Goal: Transaction & Acquisition: Purchase product/service

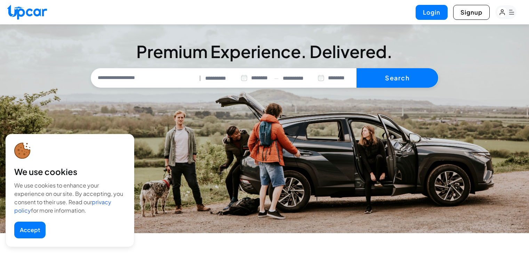
select select "********"
click at [30, 235] on button "Accept" at bounding box center [29, 230] width 31 height 17
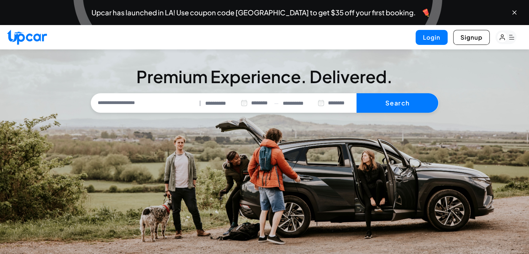
click at [146, 103] on input "text" at bounding box center [145, 103] width 104 height 15
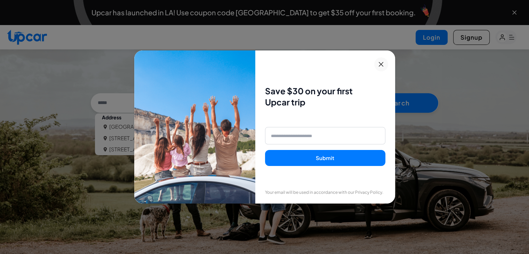
click at [379, 61] on button at bounding box center [381, 64] width 14 height 14
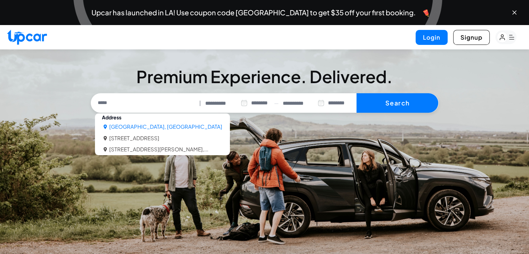
click at [152, 129] on li "[GEOGRAPHIC_DATA], [GEOGRAPHIC_DATA]" at bounding box center [165, 127] width 113 height 8
type input "**********"
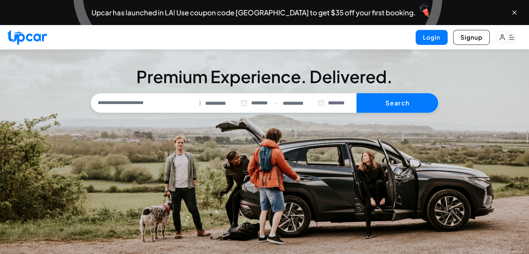
click at [303, 103] on input "**********" at bounding box center [304, 104] width 42 height 8
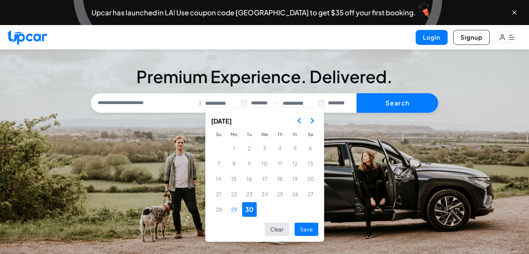
click at [310, 120] on icon "Go to the Next Month" at bounding box center [312, 121] width 8 height 8
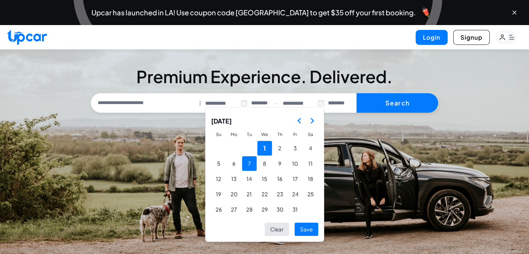
click at [248, 166] on button "7" at bounding box center [249, 163] width 15 height 15
click at [302, 229] on button "Save" at bounding box center [307, 230] width 24 height 14
type input "**********"
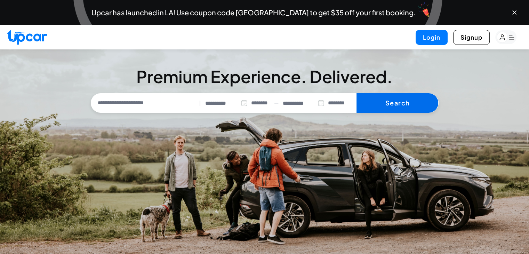
click at [384, 101] on button "Search" at bounding box center [398, 102] width 82 height 19
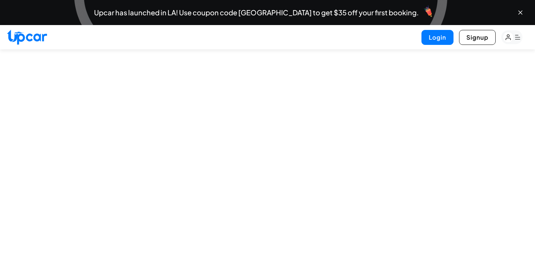
select select "********"
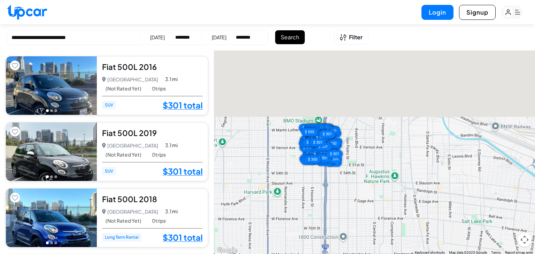
drag, startPoint x: 345, startPoint y: 88, endPoint x: 366, endPoint y: 168, distance: 83.1
click at [366, 168] on div "$ 301 $ 301 $ 301 $ 301 $ 245 $ 245 $ 350 $ 350 $ 497 $ 399 $ 294 $ 497 $ 350 $…" at bounding box center [374, 152] width 321 height 205
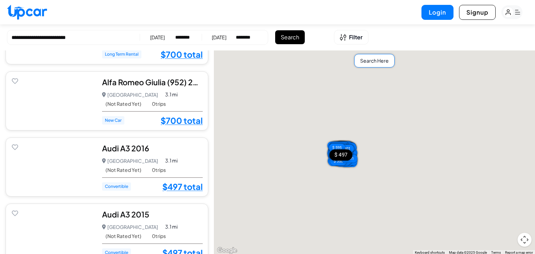
scroll to position [941, 0]
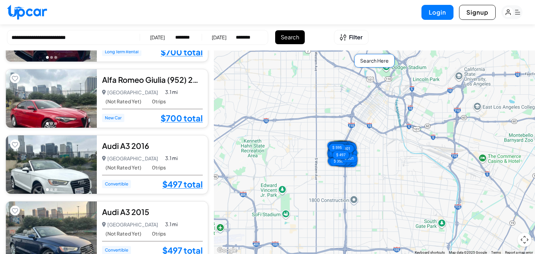
drag, startPoint x: 106, startPoint y: 144, endPoint x: 300, endPoint y: 195, distance: 200.5
click at [300, 195] on div "$ 301 $ 301 $ 301 $ 301 $ 245 $ 245 $ 350 $ 350 $ 497 $ 399 $ 294 $ 497 $ 350 $…" at bounding box center [374, 152] width 321 height 205
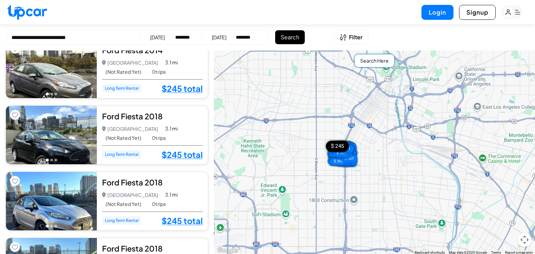
scroll to position [2095, 0]
click at [349, 33] on span "Filter" at bounding box center [356, 37] width 14 height 8
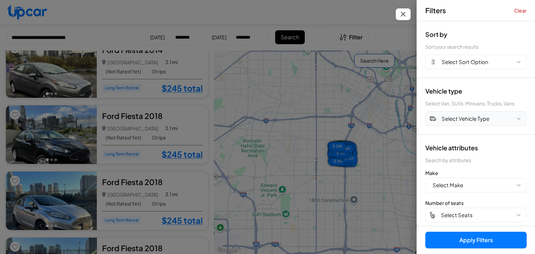
click at [471, 120] on span "Select Vehicle Type" at bounding box center [465, 119] width 48 height 8
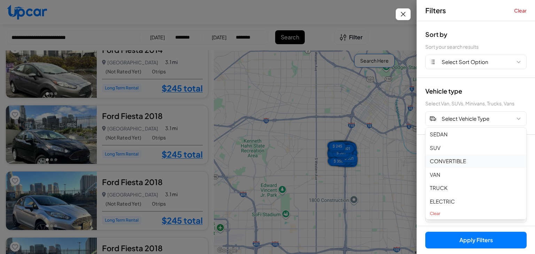
click at [454, 162] on button "CONVERTIBLE" at bounding box center [475, 162] width 101 height 14
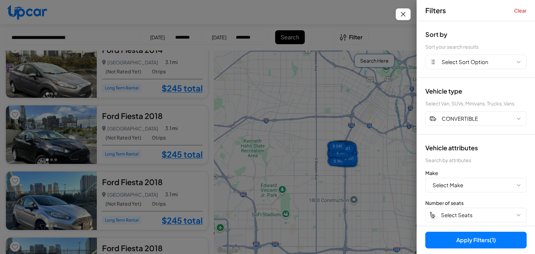
click at [454, 238] on button "Apply Filters (1)" at bounding box center [475, 240] width 101 height 17
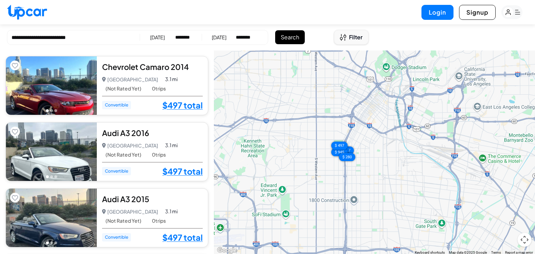
click at [348, 38] on button "Filter" at bounding box center [351, 37] width 34 height 15
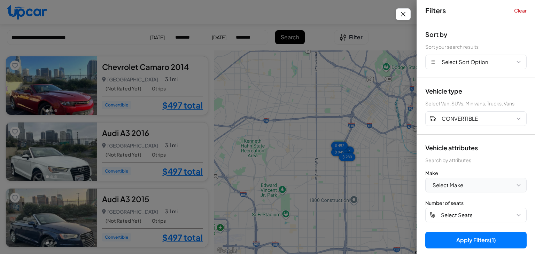
click at [474, 182] on button "Select Make" at bounding box center [475, 185] width 101 height 15
click at [459, 186] on span "Select Make" at bounding box center [447, 185] width 31 height 8
click at [465, 116] on span "CONVERTIBLE" at bounding box center [459, 119] width 36 height 8
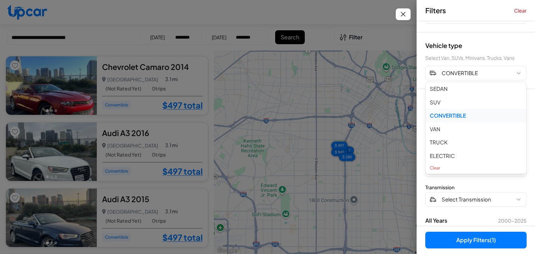
scroll to position [52, 0]
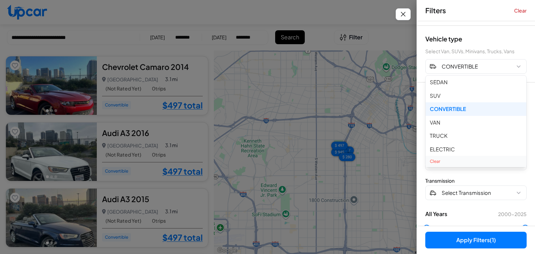
click at [435, 163] on button "Clear" at bounding box center [475, 161] width 101 height 11
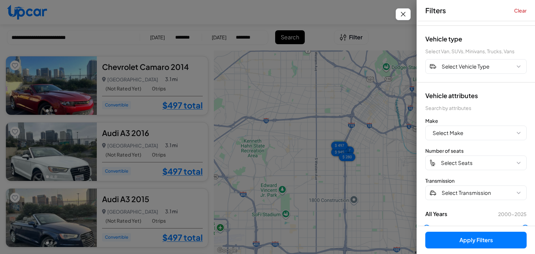
scroll to position [0, 0]
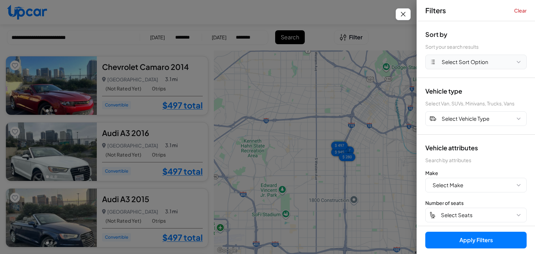
click at [461, 64] on span "Select Sort Option" at bounding box center [464, 62] width 47 height 8
drag, startPoint x: 461, startPoint y: 64, endPoint x: 461, endPoint y: 153, distance: 89.1
click at [461, 153] on div "Sort by Sort your search results Select Sort Option RECOMMENDED PRICE LOW PRICE…" at bounding box center [476, 123] width 118 height 205
click at [461, 153] on div "Vehicle attributes Search by attributes" at bounding box center [475, 153] width 101 height 21
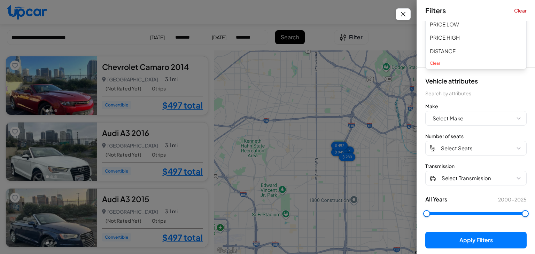
scroll to position [71, 0]
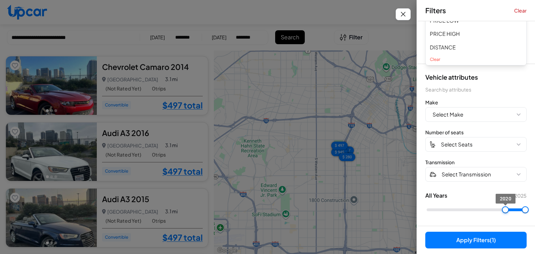
type input "****"
drag, startPoint x: 423, startPoint y: 208, endPoint x: 512, endPoint y: 205, distance: 88.8
click at [513, 206] on span "2023" at bounding box center [516, 209] width 7 height 7
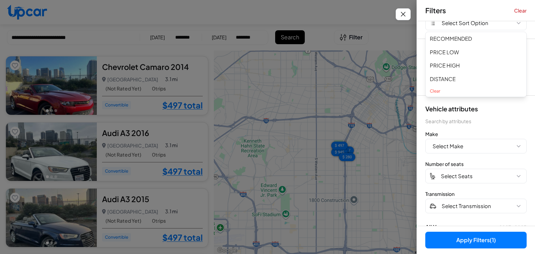
scroll to position [39, 0]
click at [460, 240] on button "Apply Filters (1)" at bounding box center [475, 240] width 101 height 17
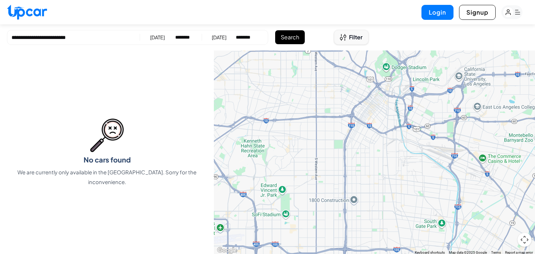
click at [341, 34] on icon "Open filters" at bounding box center [343, 37] width 6 height 7
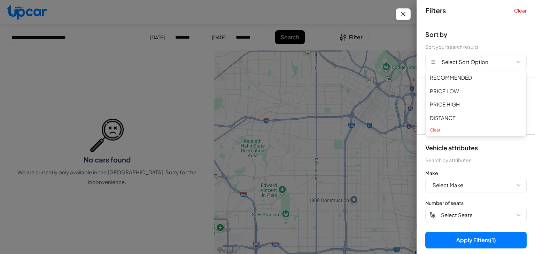
click at [484, 149] on div "Vehicle attributes" at bounding box center [475, 147] width 101 height 9
click at [505, 56] on button "Select Sort Option" at bounding box center [475, 62] width 101 height 15
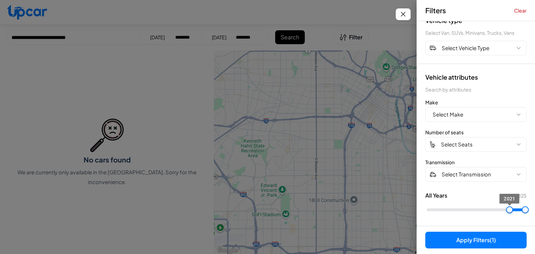
type input "****"
drag, startPoint x: 510, startPoint y: 207, endPoint x: 500, endPoint y: 209, distance: 10.2
click at [502, 209] on span "2020" at bounding box center [505, 209] width 7 height 7
click at [484, 234] on button "Apply Filters (1)" at bounding box center [475, 240] width 101 height 17
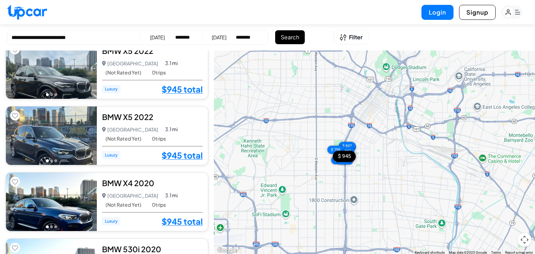
scroll to position [145, 0]
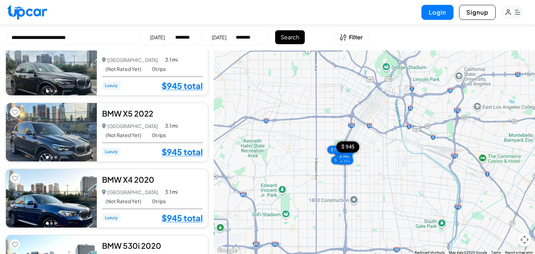
click at [124, 178] on div "BMW X4 2020" at bounding box center [152, 179] width 101 height 10
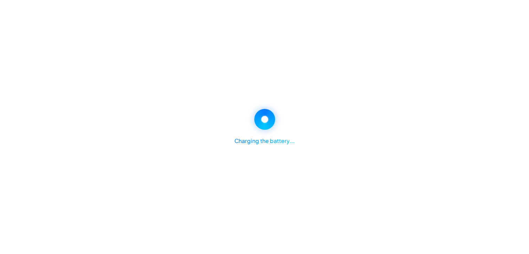
select select "********"
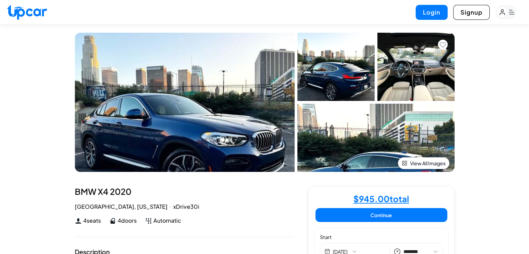
click at [248, 103] on img at bounding box center [185, 102] width 220 height 139
select select "********"
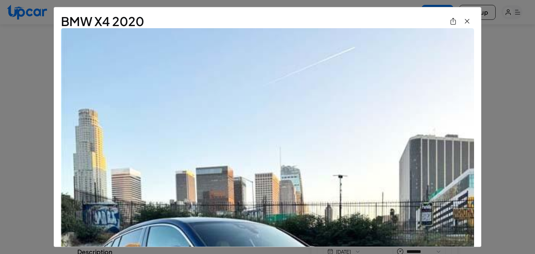
click at [463, 22] on img "View All Images" at bounding box center [467, 21] width 8 height 8
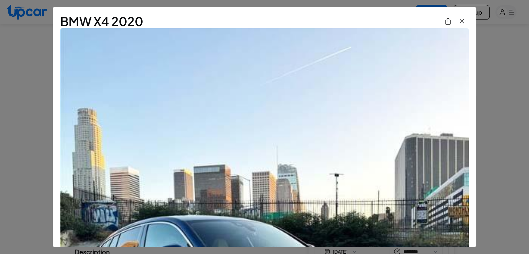
select select "********"
